Goal: Contribute content: Contribute content

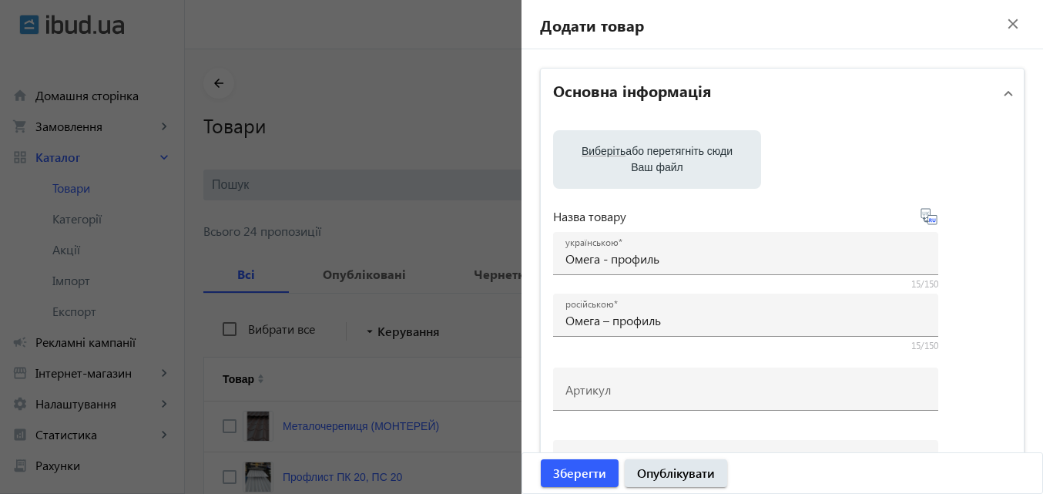
click at [661, 163] on label "Виберіть або перетягніть сюди Ваш файл" at bounding box center [656, 159] width 183 height 43
click at [661, 163] on input "Виберіть або перетягніть сюди Ваш файл" at bounding box center [656, 161] width 183 height 18
click at [626, 146] on label "Виберіть або перетягніть сюди Ваш файл" at bounding box center [656, 159] width 183 height 43
click at [626, 152] on input "Виберіть або перетягніть сюди Ваш файл" at bounding box center [656, 161] width 183 height 18
type input "C:\fakepath\photo_5377753149055563364_y.jpg"
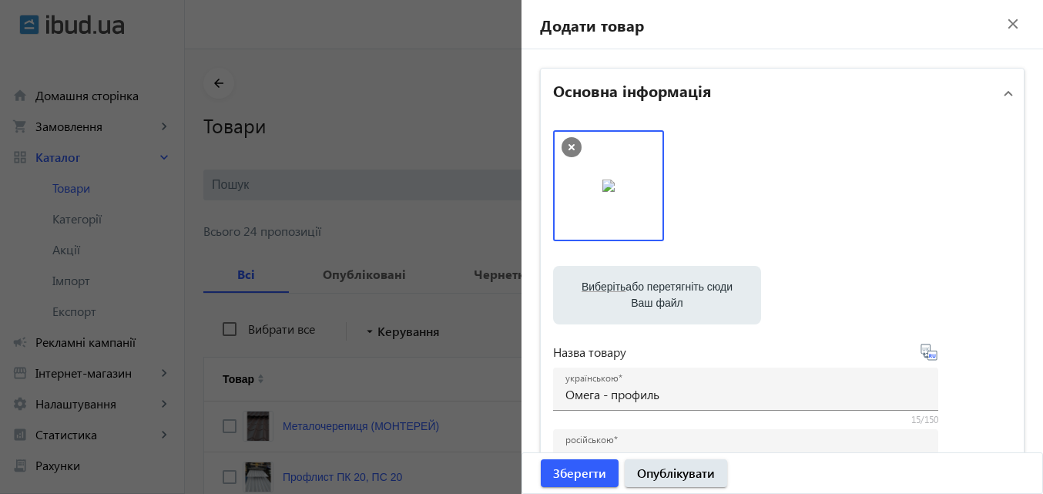
click at [606, 290] on span "Виберіть" at bounding box center [604, 286] width 44 height 12
click at [606, 290] on input "Виберіть або перетягніть сюди Ваш файл" at bounding box center [656, 296] width 183 height 18
type input "C:\fakepath\photo_5377753149055563366_y.jpg"
click at [623, 303] on label "Виберіть або перетягніть сюди Ваш файл" at bounding box center [656, 294] width 183 height 43
click at [623, 303] on input "Виберіть або перетягніть сюди Ваш файл" at bounding box center [656, 296] width 183 height 18
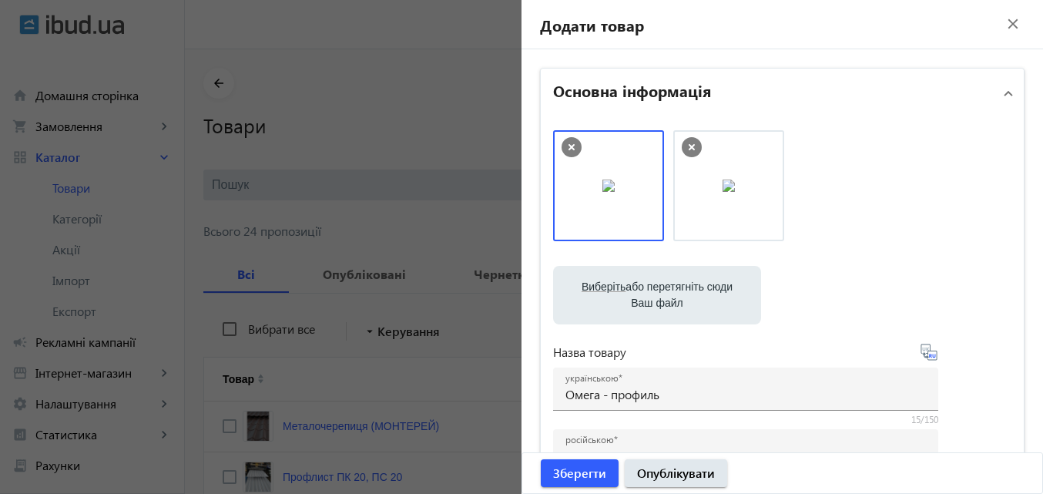
type input "C:\fakepath\photo_5377753149055563365_y.jpg"
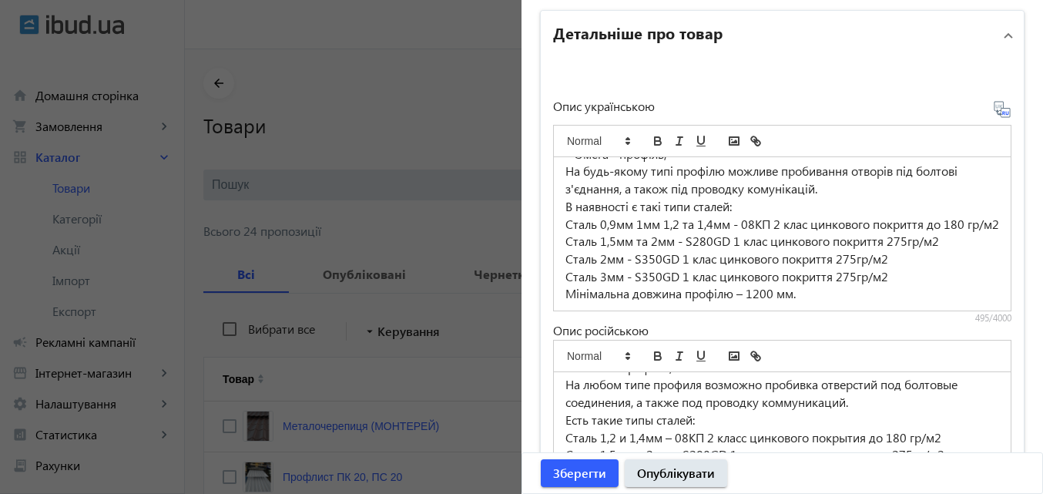
scroll to position [58, 0]
click at [993, 109] on icon at bounding box center [1002, 109] width 18 height 18
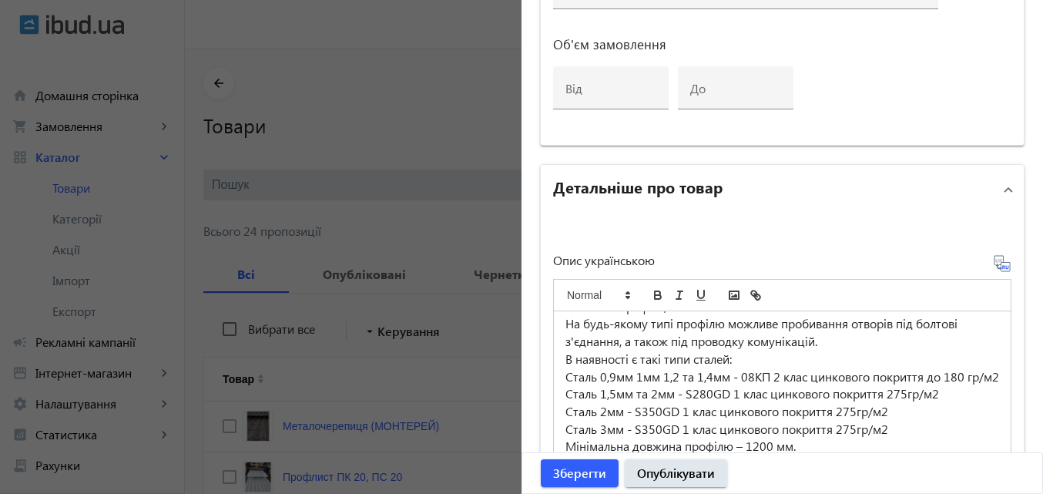
click at [592, 368] on p "Сталь 0,9мм 1мм 1,2 та 1,4мм - 08КП 2 клас цинкового покриття до 180 гр/м2" at bounding box center [782, 377] width 434 height 18
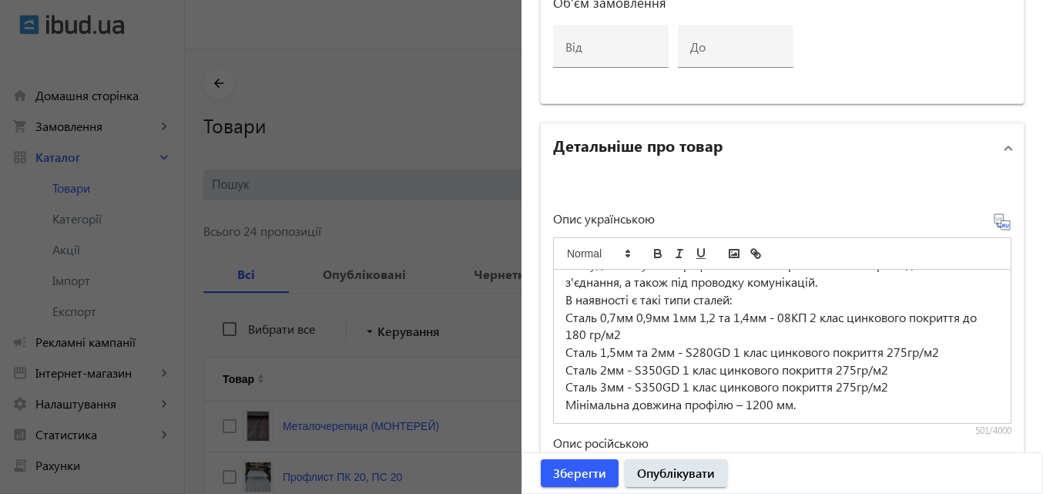
scroll to position [997, 0]
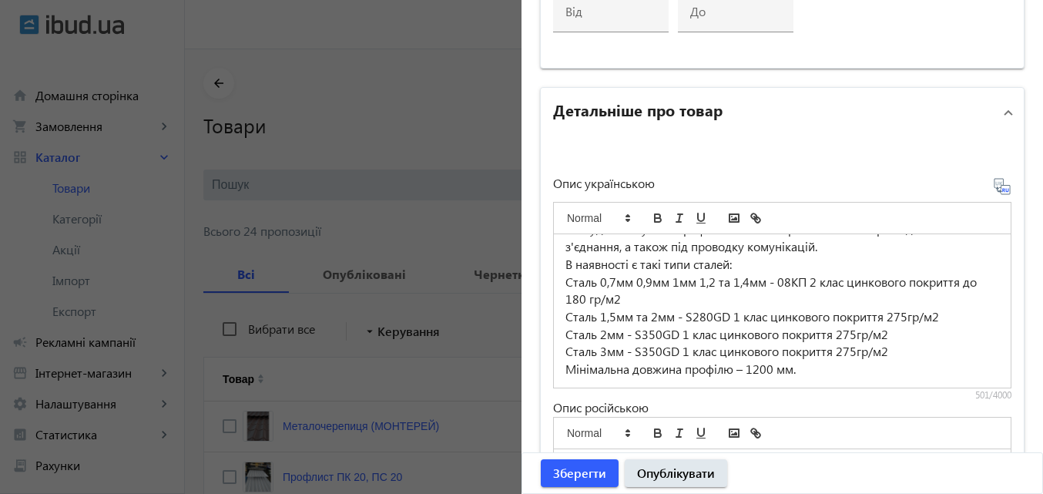
click at [592, 319] on p "Сталь 1,5мм та 2мм - S280GD 1 клас цинкового покриття 275гр/м2" at bounding box center [782, 317] width 434 height 18
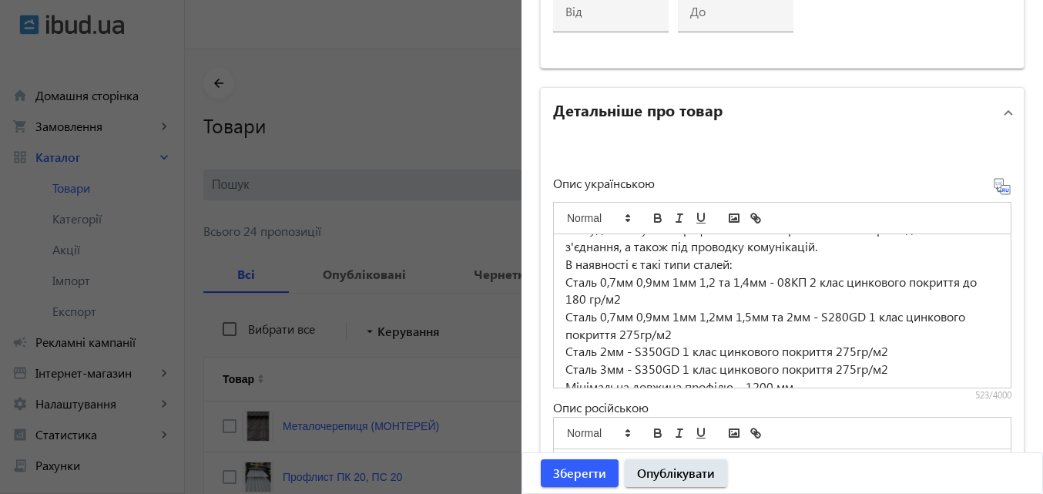
scroll to position [75, 0]
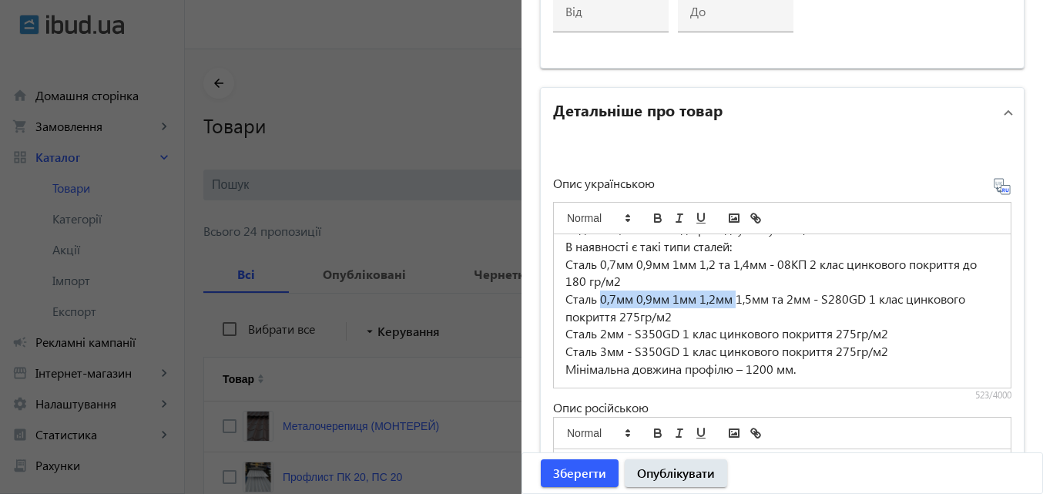
drag, startPoint x: 733, startPoint y: 300, endPoint x: 597, endPoint y: 300, distance: 135.6
click at [597, 300] on p "Сталь 0,7мм 0,9мм 1мм 1,2мм 1,5мм та 2мм - S280GD 1 клас цинкового покриття 275…" at bounding box center [782, 307] width 434 height 35
copy p "0,7мм 0,9мм 1мм 1,2мм"
click at [592, 334] on p "Сталь 2мм - S350GD 1 клас цинкового покриття 275гр/м2" at bounding box center [782, 334] width 434 height 18
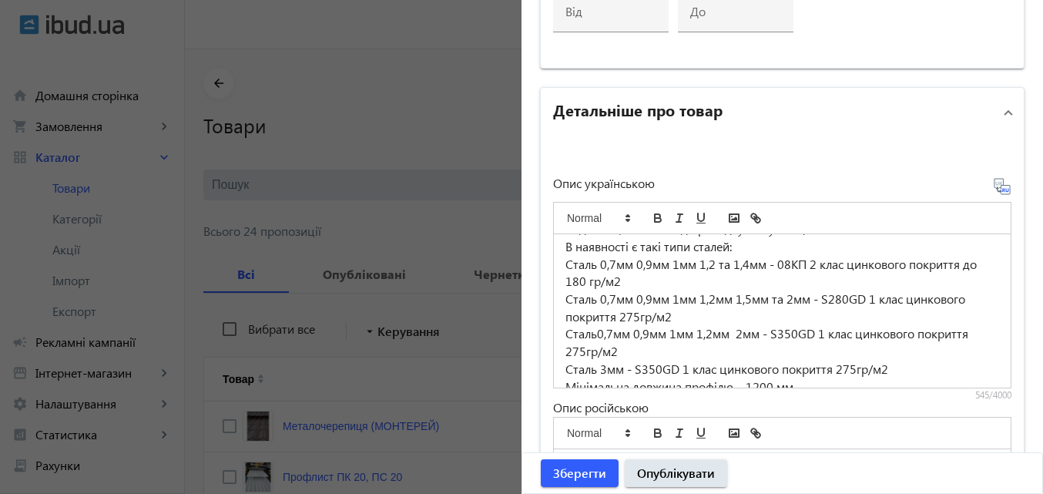
click at [590, 332] on p "Сталь0,7мм 0,9мм 1мм 1,2мм 2мм - S350GD 1 клас цинкового покриття 275гр/м2" at bounding box center [782, 342] width 434 height 35
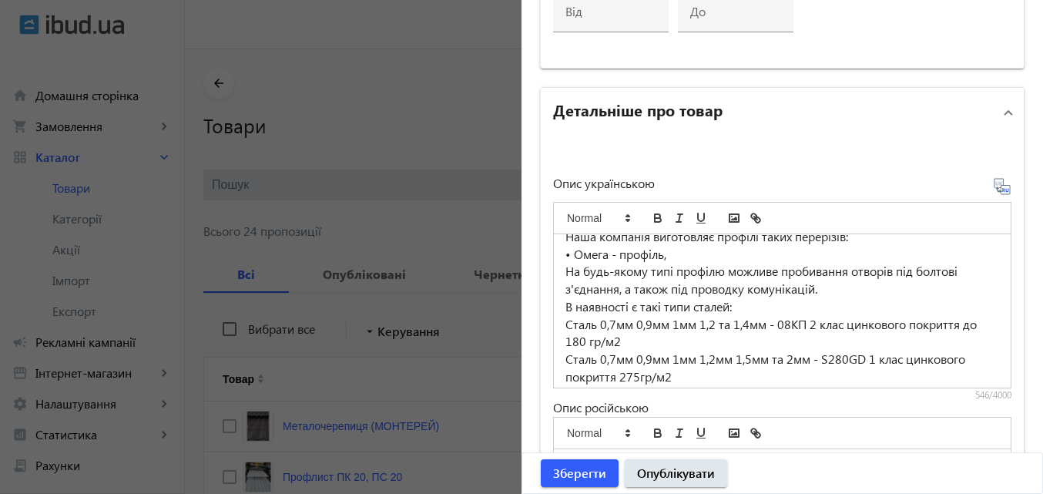
scroll to position [92, 0]
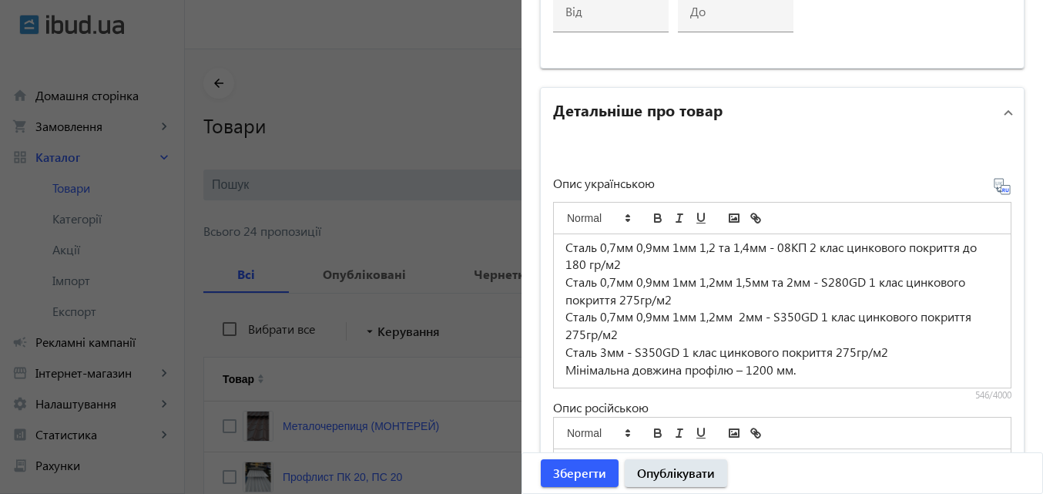
click at [593, 351] on p "Сталь 3мм - S350GD 1 клас цинкового покриття 275гр/м2" at bounding box center [782, 353] width 434 height 18
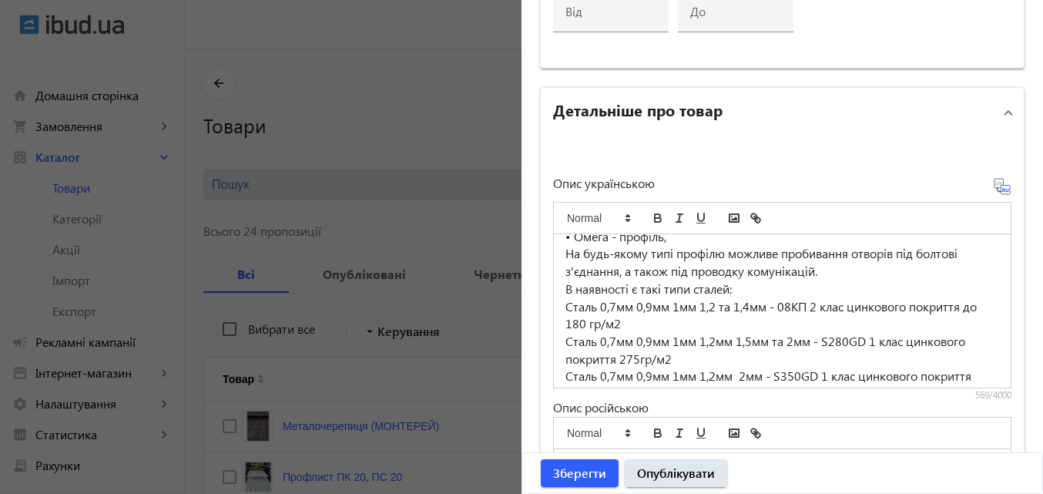
scroll to position [110, 0]
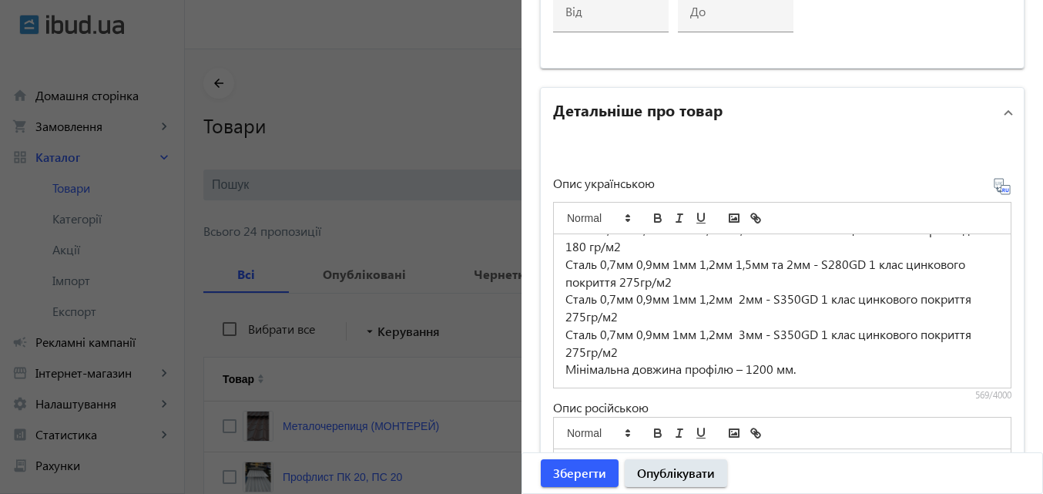
click at [736, 300] on p "Сталь 0,7мм 0,9мм 1мм 1,2мм 2мм - S350GD 1 клас цинкового покриття 275гр/м2" at bounding box center [782, 307] width 434 height 35
click at [729, 336] on p "Сталь 0,7мм 0,9мм 1мм 1,2мм 3мм - S350GD 1 клас цинкового покриття 275гр/м2" at bounding box center [782, 343] width 434 height 35
click at [756, 299] on p "Сталь 0,7мм 0,9мм 1мм 1,2мм 2мм - S350GD 1 клас цинкового покриття 275гр/м2" at bounding box center [782, 307] width 434 height 35
click at [759, 298] on p "Сталь 0,7мм 0,9мм 1мм 1,2мм 2мм 3мм - S350GD 1 клас цинкового покриття 275гр/м2" at bounding box center [782, 307] width 434 height 35
click at [731, 299] on p "Сталь 0,7мм 0,9мм 1мм 1,2мм 2мм 3мм - S350GD 1 клас цинкового покриття 275гр/м2" at bounding box center [782, 307] width 434 height 35
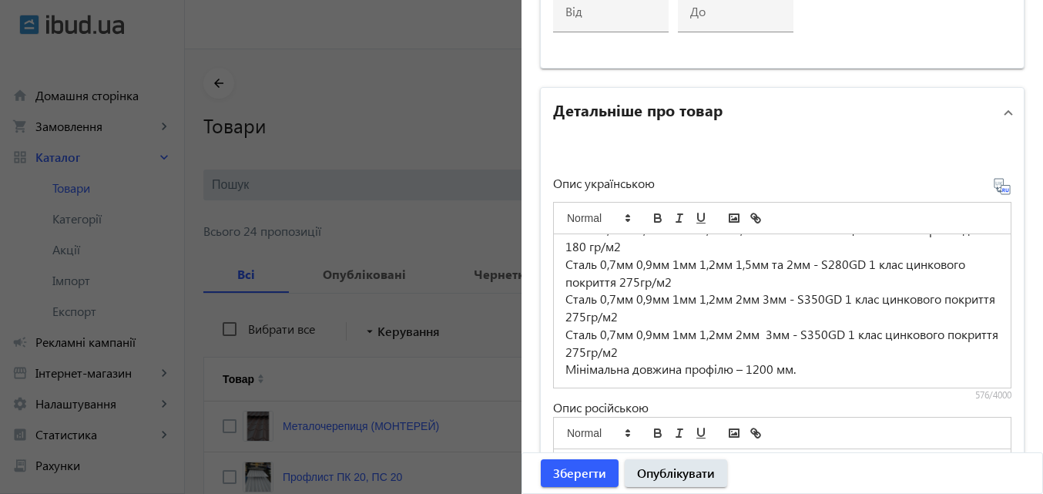
click at [697, 300] on p "Сталь 0,7мм 0,9мм 1мм 1,2мм 2мм 3мм - S350GD 1 клас цинкового покриття 275гр/м2" at bounding box center [782, 307] width 434 height 35
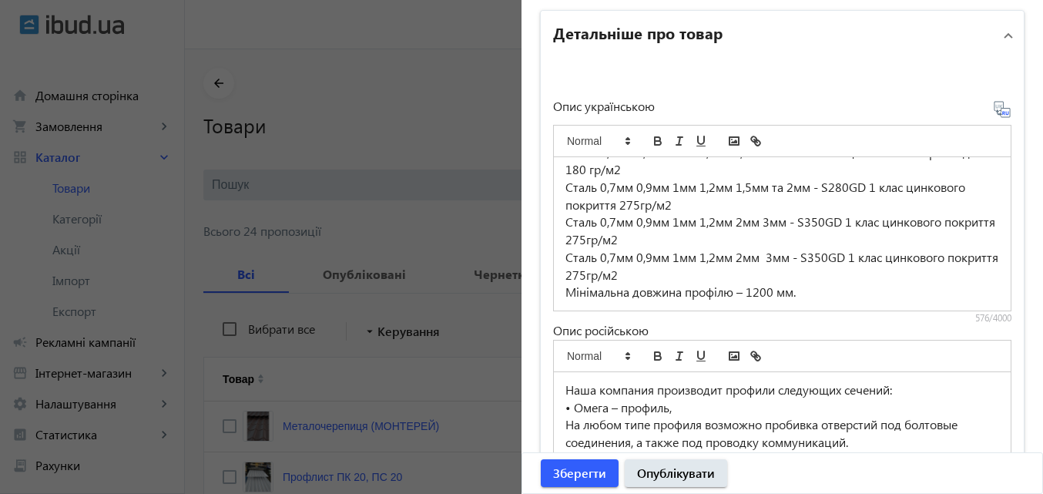
click at [1000, 110] on icon at bounding box center [1002, 109] width 18 height 18
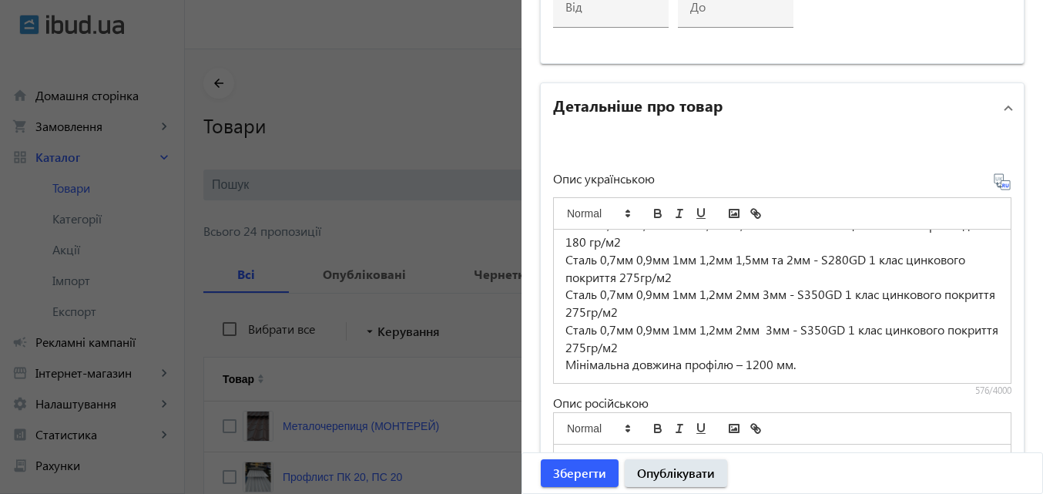
scroll to position [1305, 0]
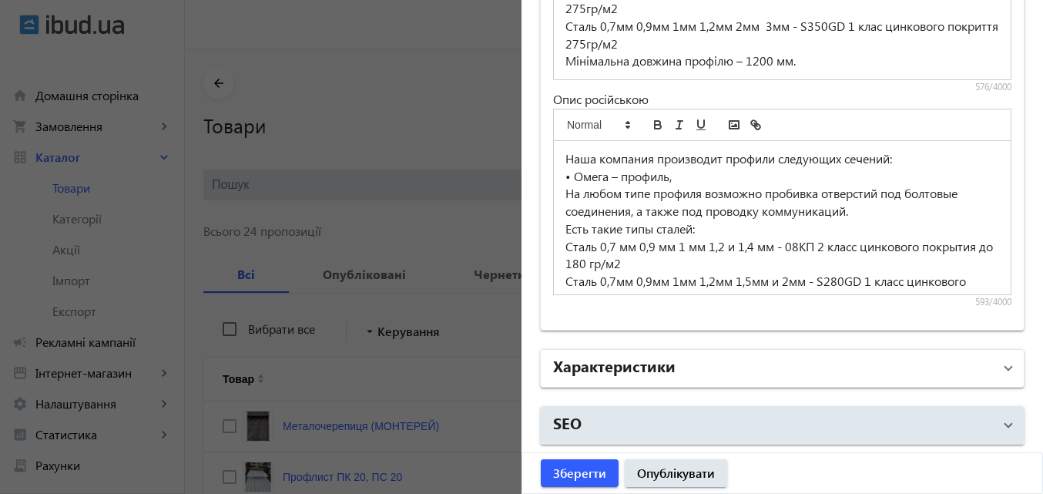
click at [984, 372] on span "Характеристики" at bounding box center [779, 368] width 452 height 28
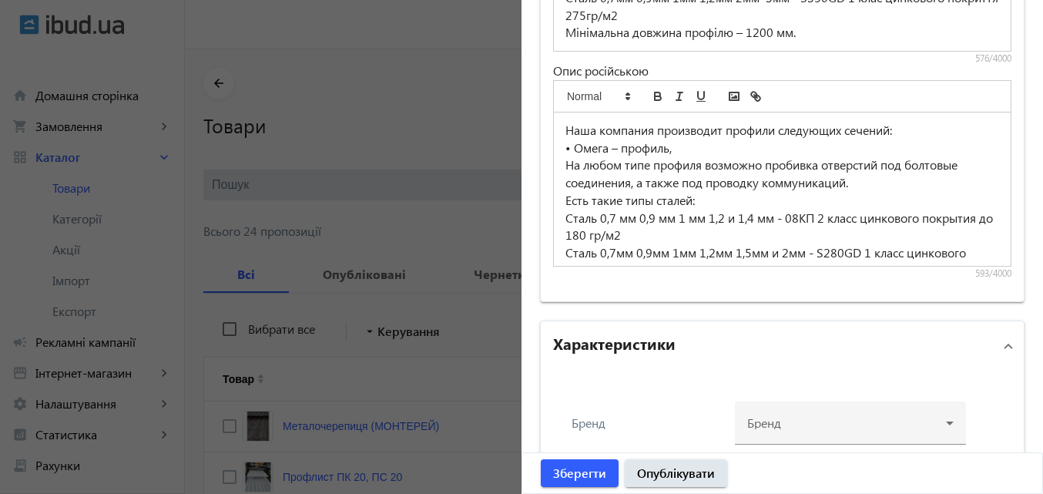
scroll to position [1468, 0]
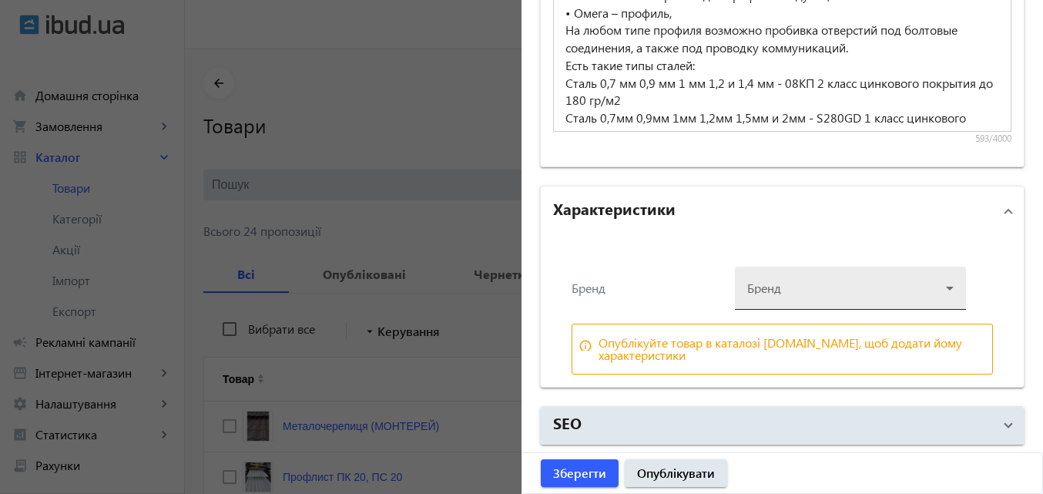
click at [941, 294] on div at bounding box center [850, 281] width 206 height 55
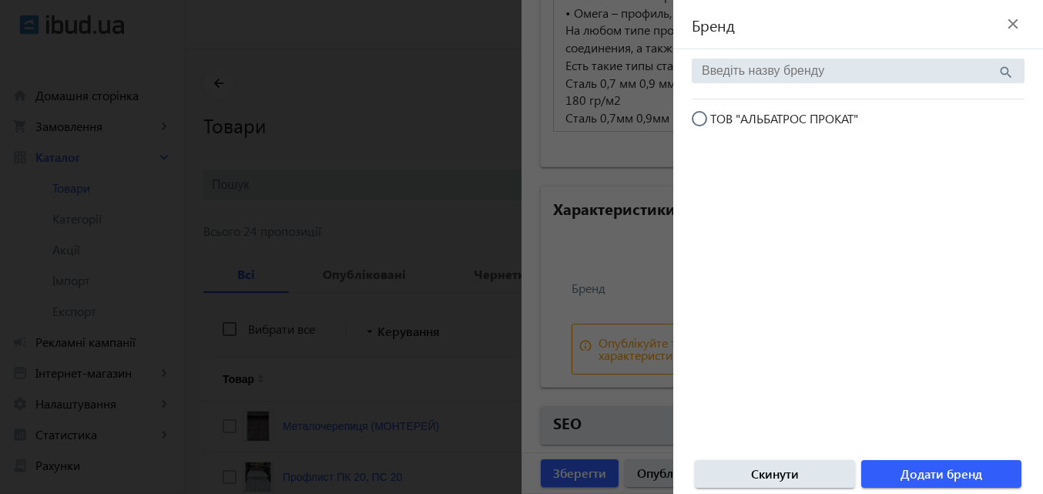
click at [702, 113] on input "ТОВ "АЛЬБАТРОС ПРОКАТ"" at bounding box center [707, 126] width 31 height 31
radio input "true"
click at [936, 474] on span "Додати бренд" at bounding box center [942, 473] width 82 height 17
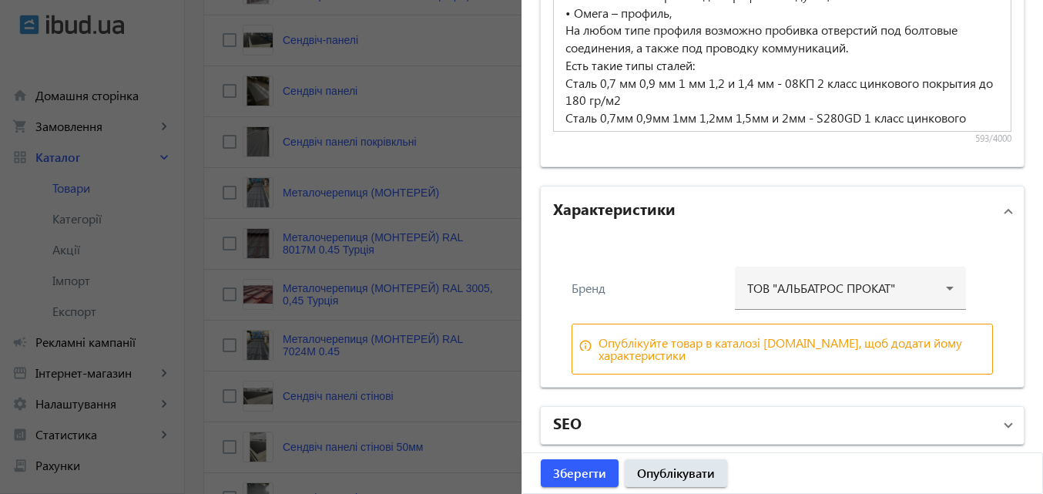
scroll to position [539, 0]
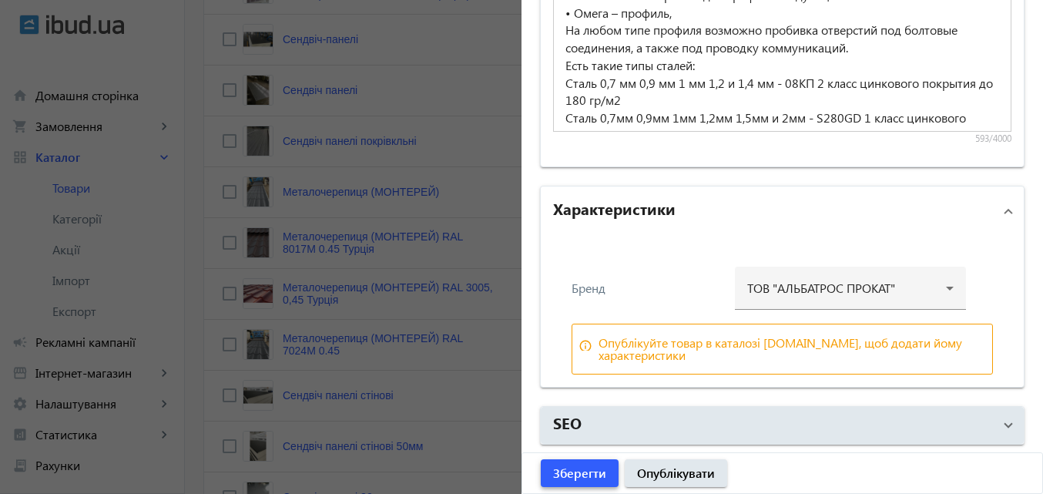
click at [576, 468] on span "Зберегти" at bounding box center [579, 473] width 53 height 17
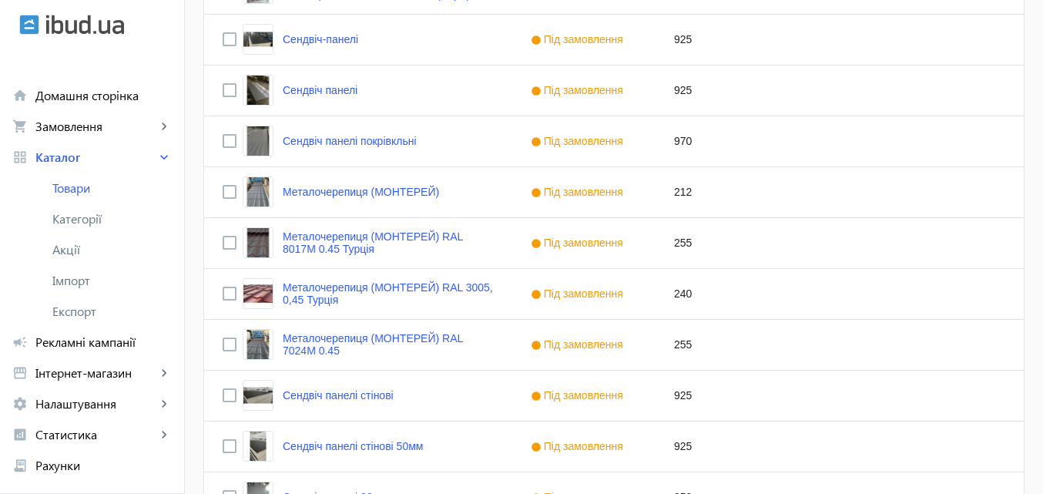
scroll to position [0, 0]
